Goal: Use online tool/utility: Utilize a website feature to perform a specific function

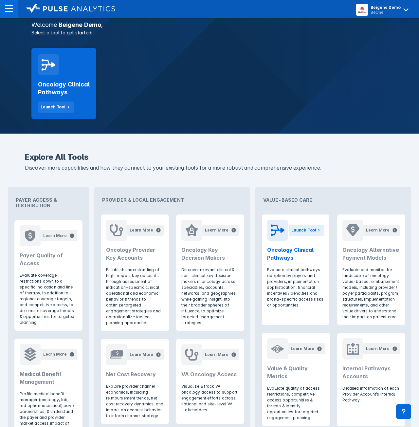
scroll to position [153, 0]
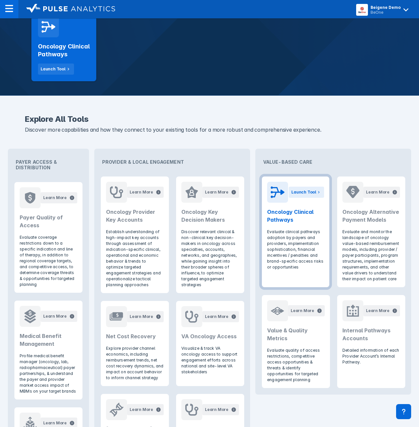
click at [301, 237] on p "Evaluate clinical pathways adoption by payers and providers, implementation sop…" at bounding box center [295, 249] width 57 height 41
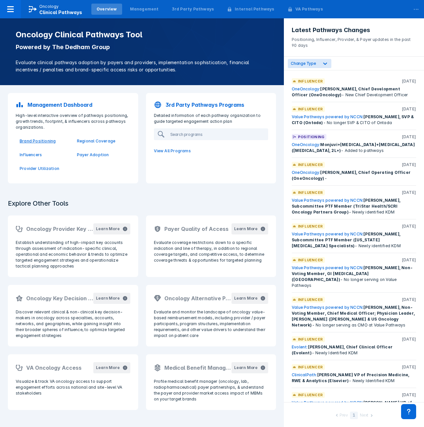
click at [36, 140] on p "Brand Positioning" at bounding box center [44, 141] width 49 height 6
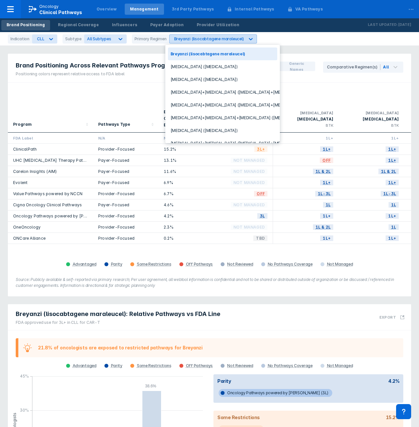
click at [191, 38] on div "Breyanzi (lisocabtagene maraleucel)" at bounding box center [209, 38] width 70 height 5
click at [43, 37] on div "CLL" at bounding box center [38, 39] width 12 height 9
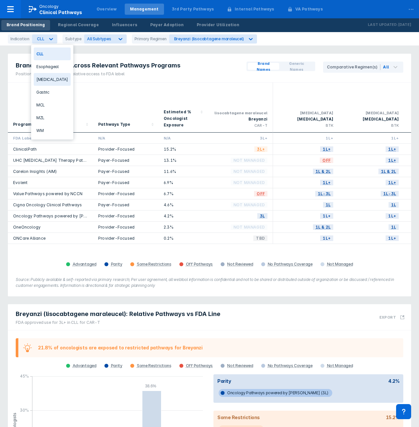
drag, startPoint x: 46, startPoint y: 105, endPoint x: 56, endPoint y: 80, distance: 26.4
click at [56, 80] on div "CLL Esophageal Follicular Lymphoma Gastric MCL MZL WM" at bounding box center [52, 92] width 42 height 95
click at [56, 80] on div "Follicular Lymphoma" at bounding box center [52, 79] width 37 height 13
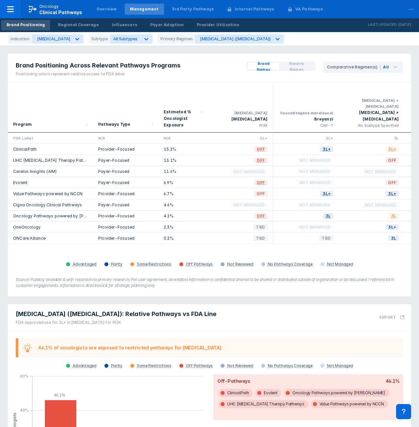
click at [231, 34] on div "Indication Follicular Lymphoma Subtype All Subtypes Primary Regimen Aliqopa (co…" at bounding box center [209, 39] width 419 height 14
click at [231, 36] on div "Aliqopa (copanlisib dihydrochloride)" at bounding box center [234, 39] width 76 height 9
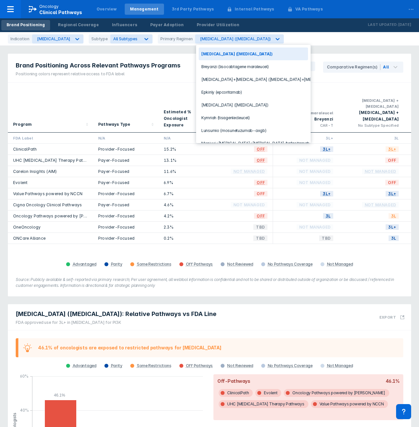
scroll to position [52, 0]
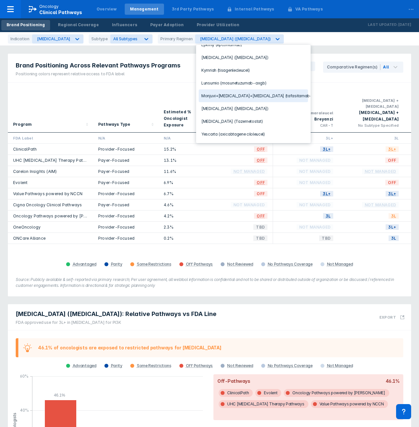
click at [259, 89] on div "Monjuvi+Revlimid+Rituxan (tafasitamab+lenalidomide+rituximab)" at bounding box center [253, 95] width 109 height 13
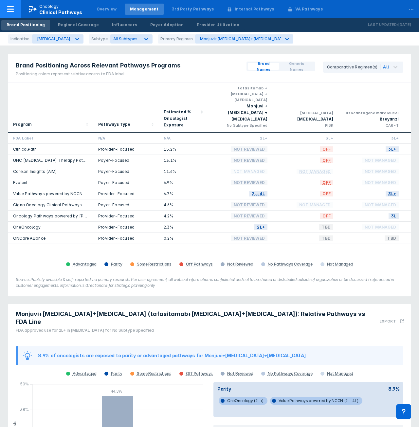
click at [8, 7] on icon at bounding box center [10, 9] width 7 height 6
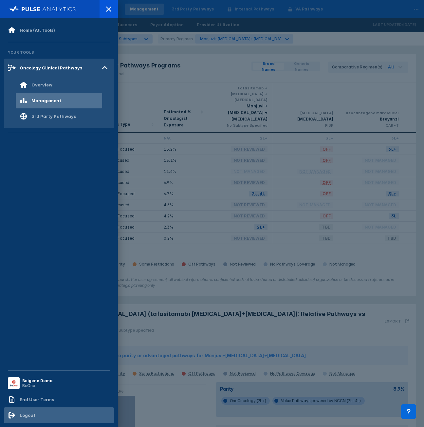
click at [30, 412] on div "Logout" at bounding box center [22, 415] width 28 height 8
